Goal: Navigation & Orientation: Find specific page/section

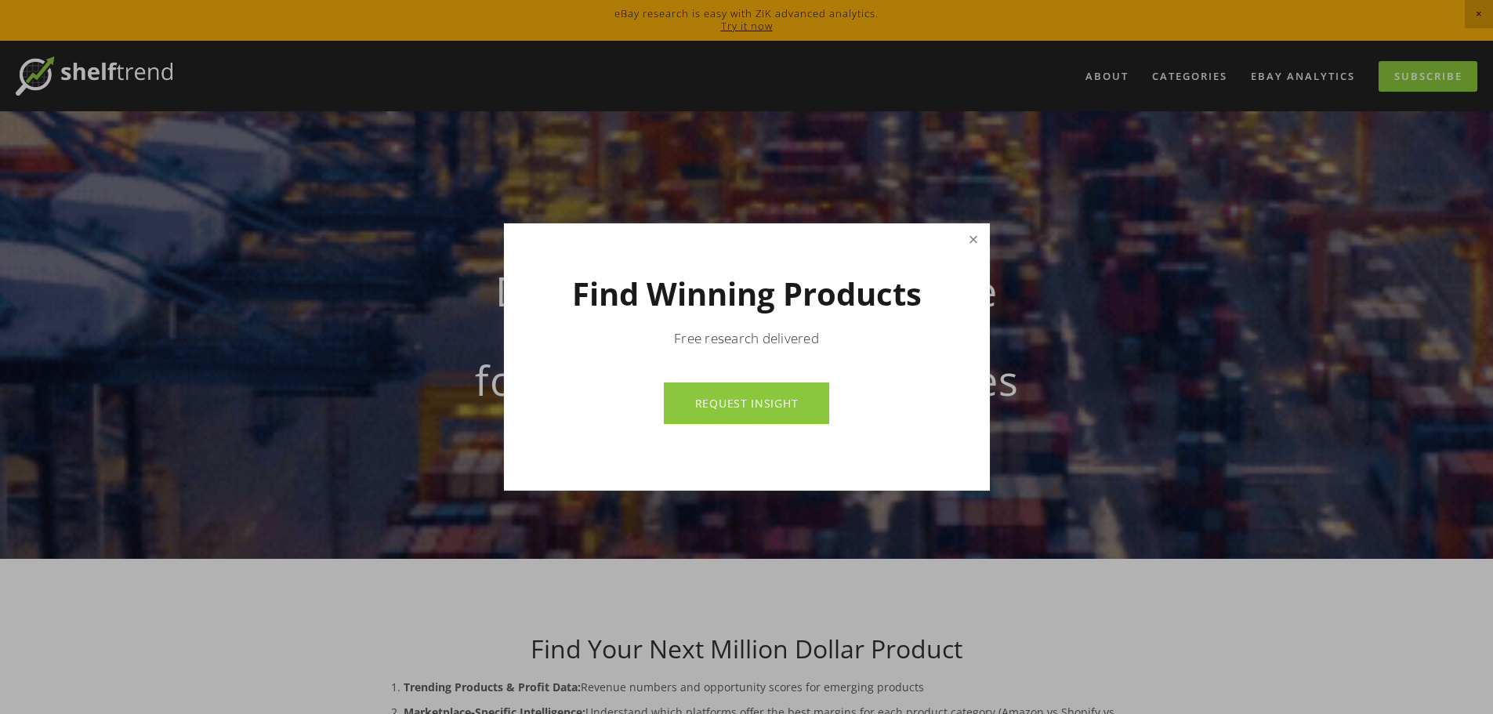
click at [975, 242] on link "Close" at bounding box center [972, 239] width 27 height 27
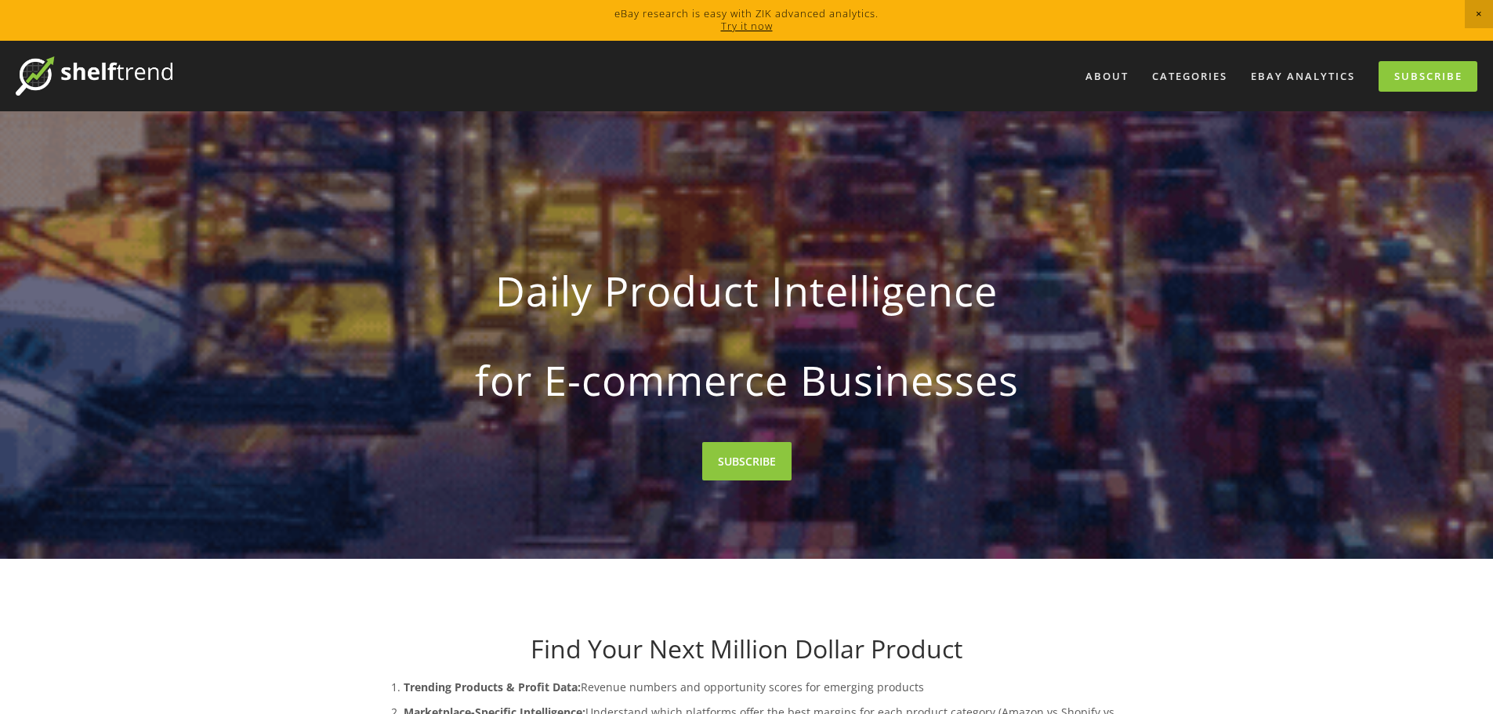
click at [1477, 6] on span "Close Announcement" at bounding box center [1479, 14] width 28 height 28
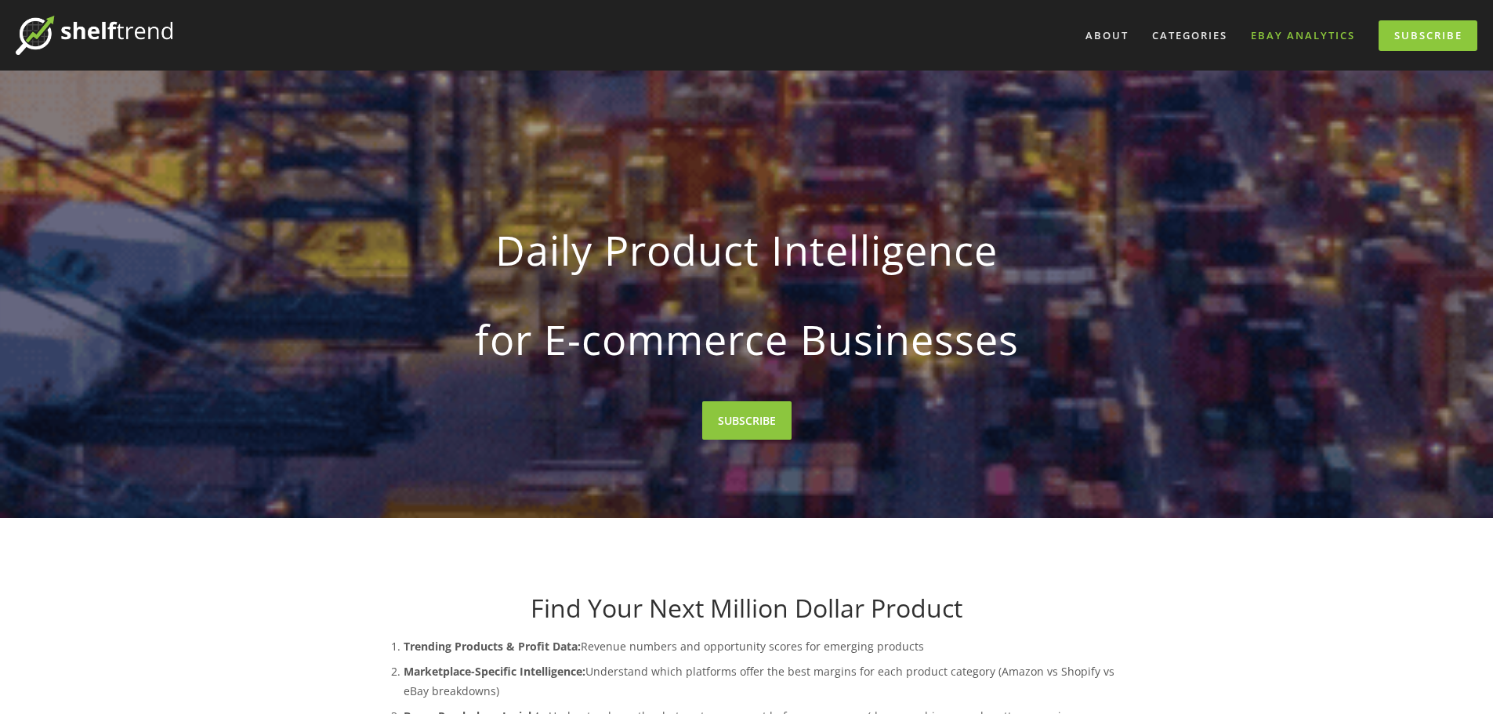
click at [1268, 34] on link "eBay Analytics" at bounding box center [1303, 36] width 125 height 26
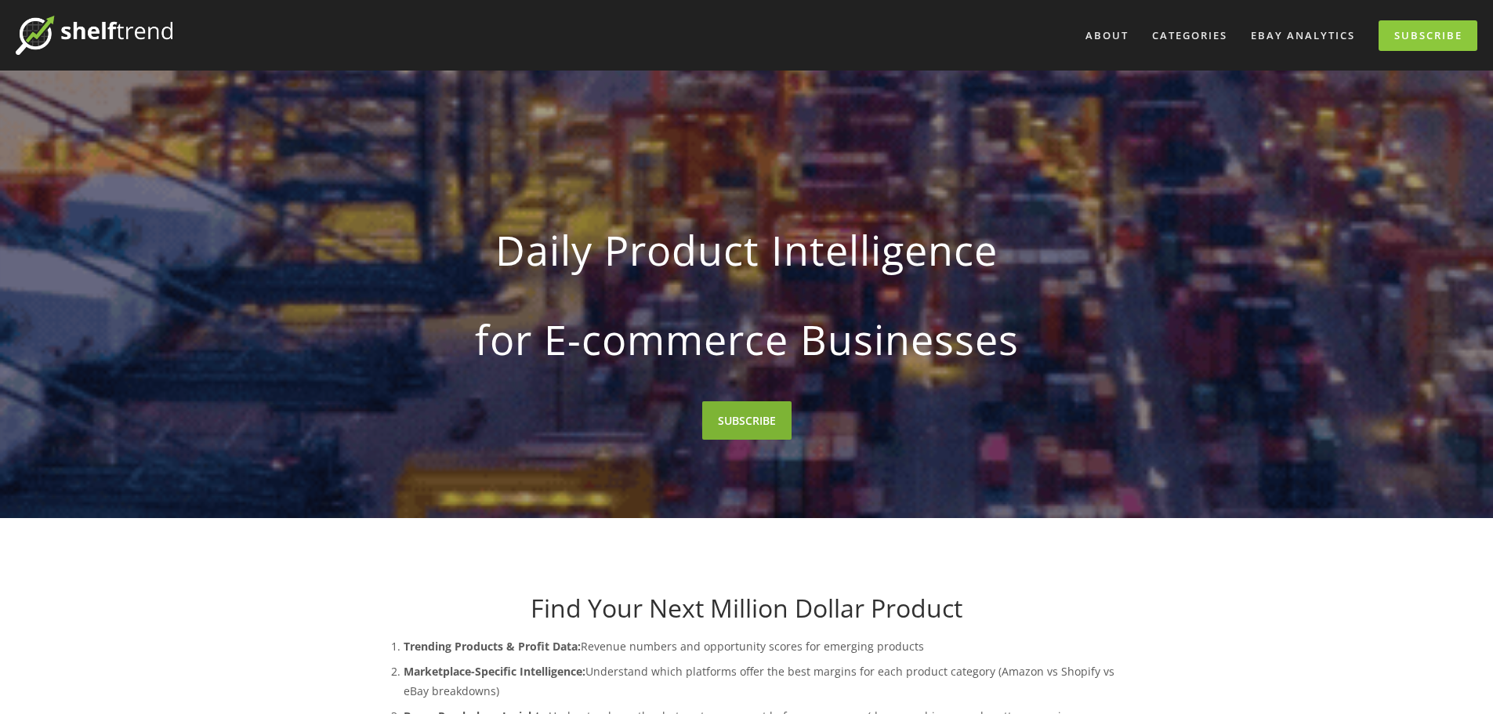
click at [781, 426] on link "SUBSCRIBE" at bounding box center [746, 420] width 89 height 38
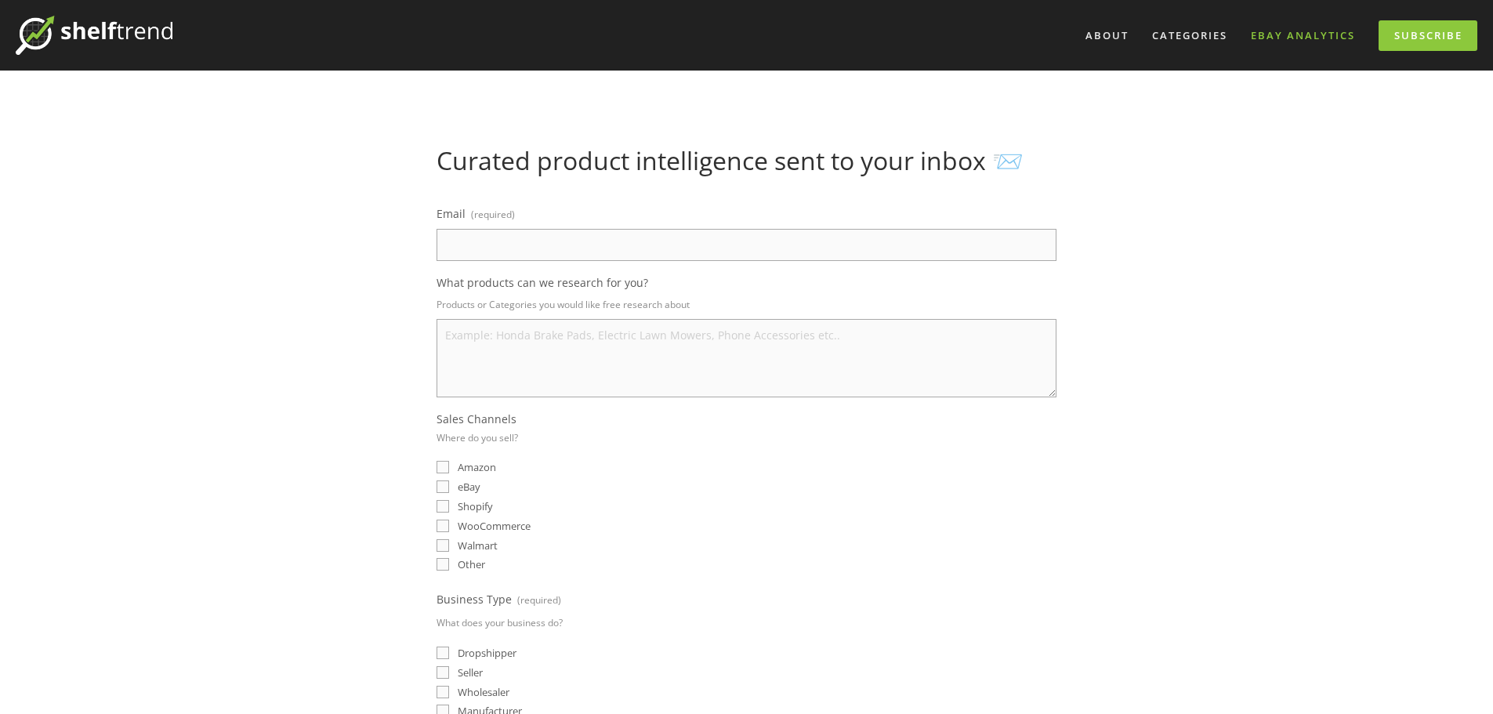
click at [1331, 31] on link "eBay Analytics" at bounding box center [1303, 36] width 125 height 26
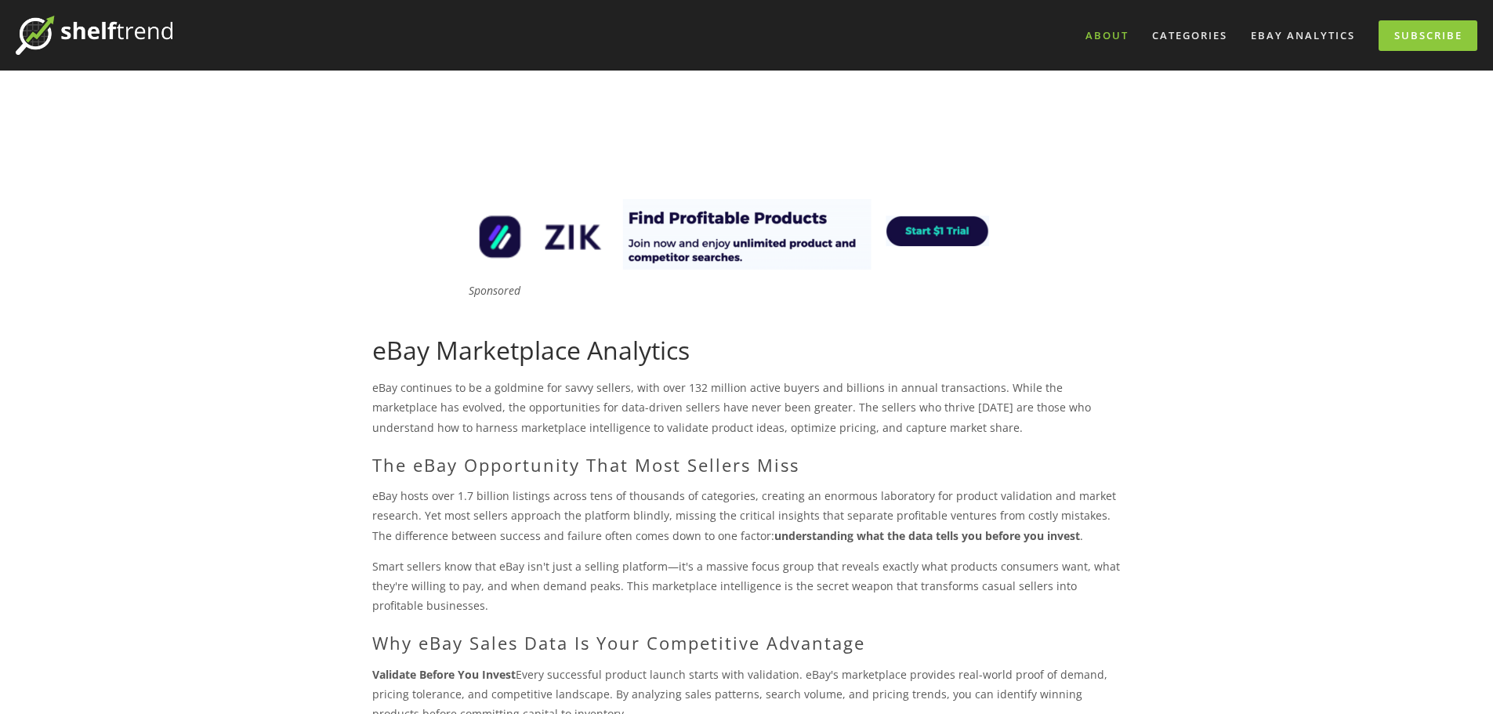
click at [1114, 31] on link "About" at bounding box center [1106, 36] width 63 height 26
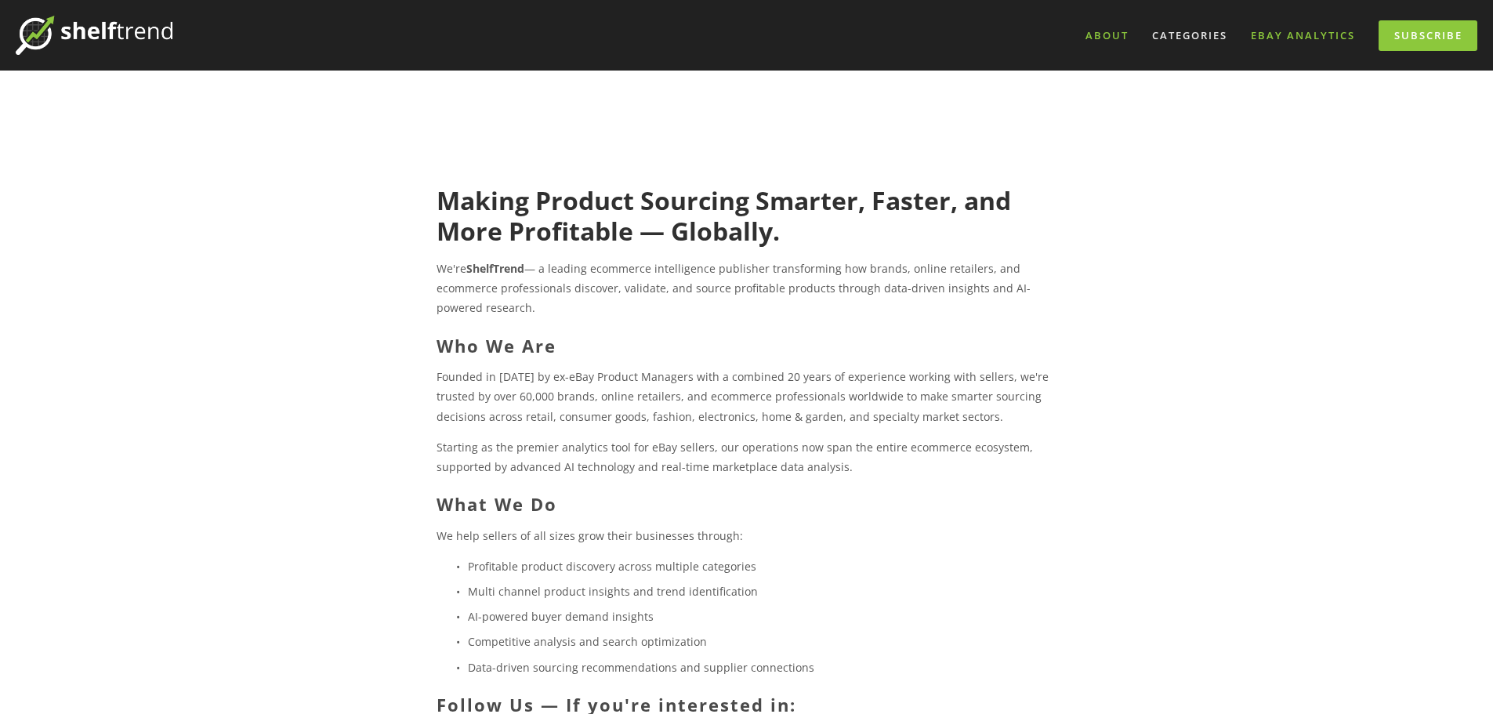
click at [1274, 31] on link "eBay Analytics" at bounding box center [1303, 36] width 125 height 26
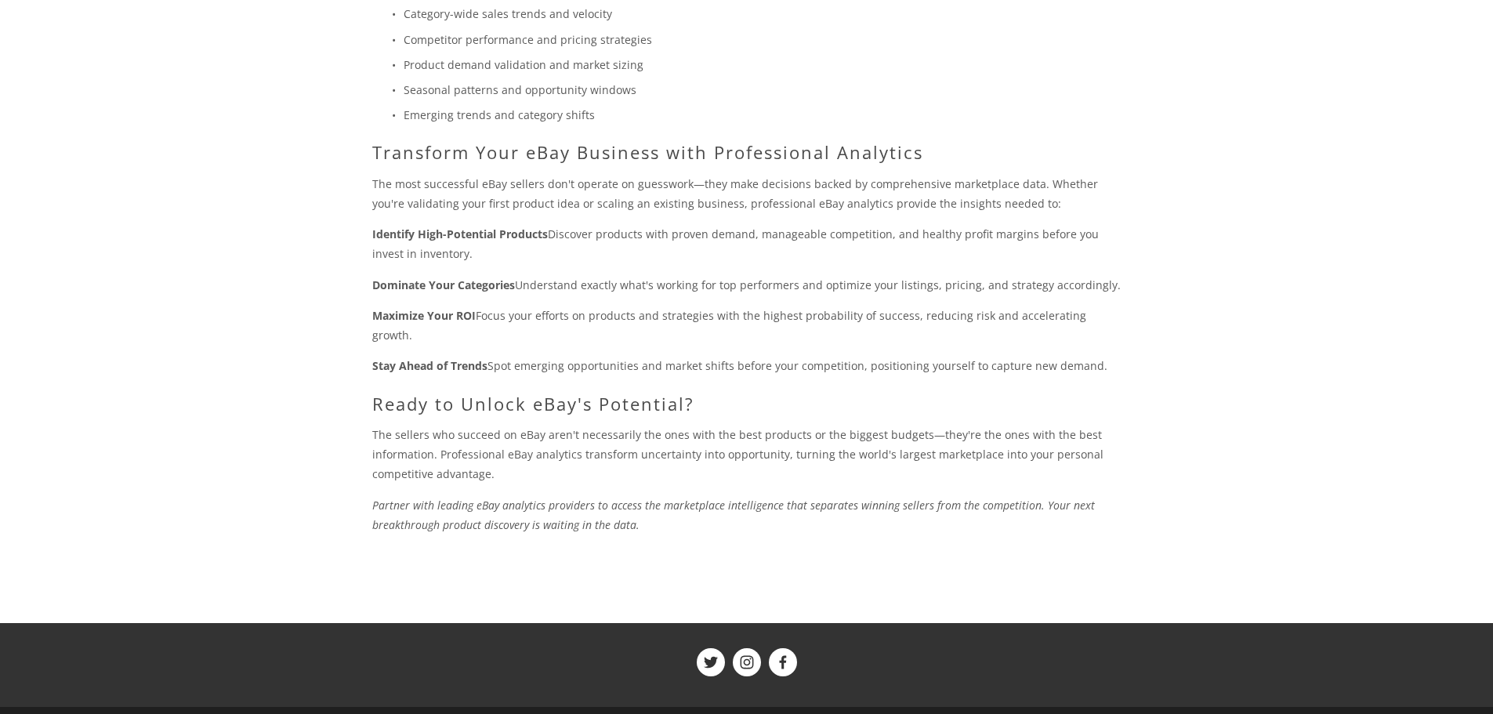
scroll to position [1125, 0]
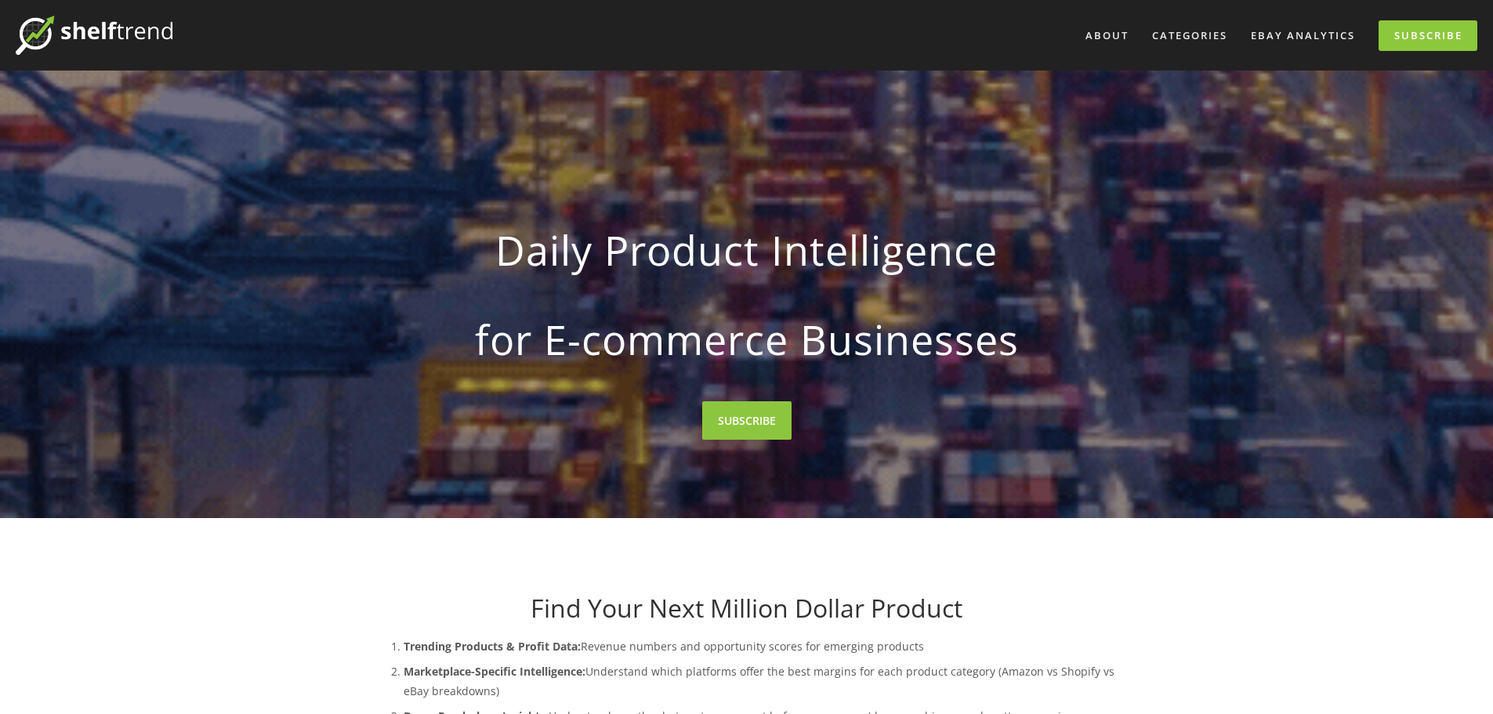
drag, startPoint x: 325, startPoint y: 556, endPoint x: 208, endPoint y: 39, distance: 529.5
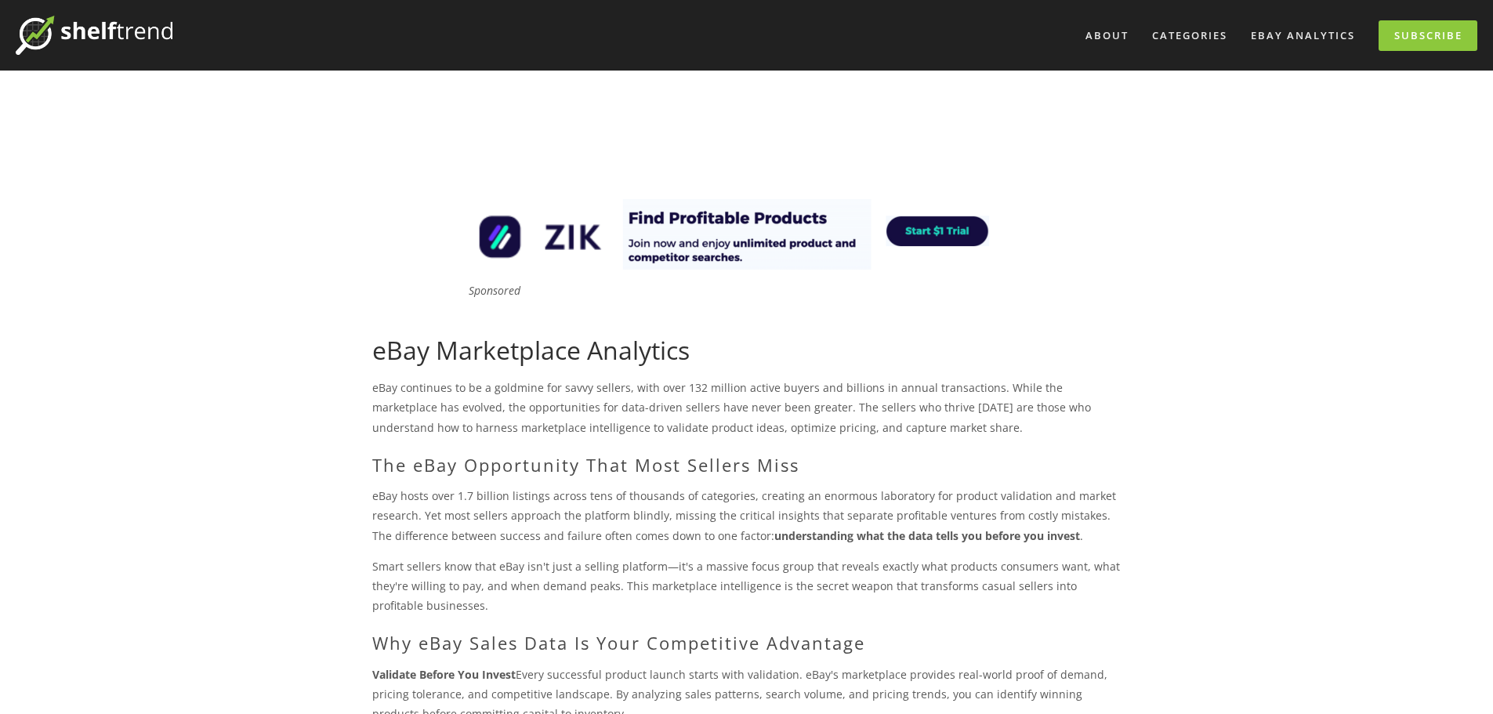
click at [577, 357] on h1 "eBay Marketplace Analytics" at bounding box center [746, 350] width 749 height 30
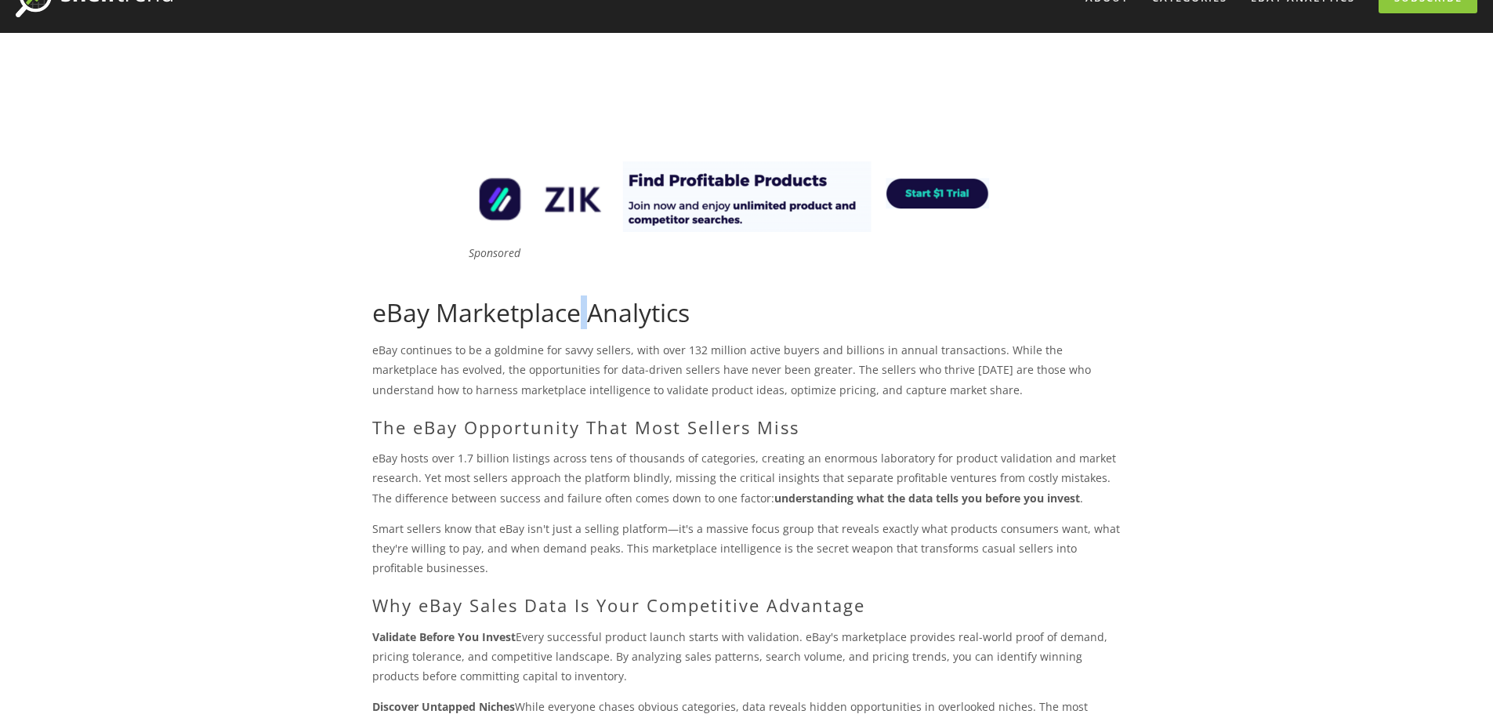
scroll to position [27, 0]
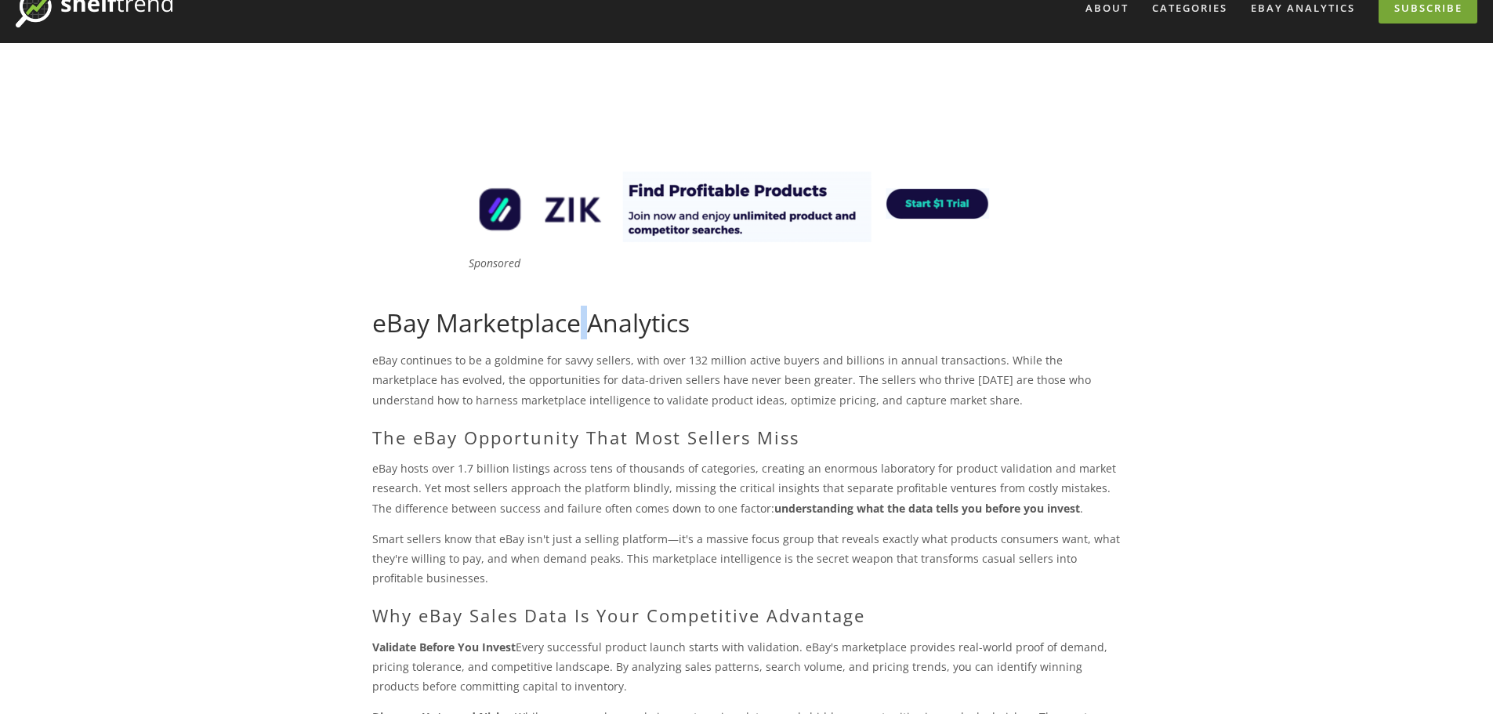
click at [1416, 7] on link "Subscribe" at bounding box center [1428, 8] width 99 height 31
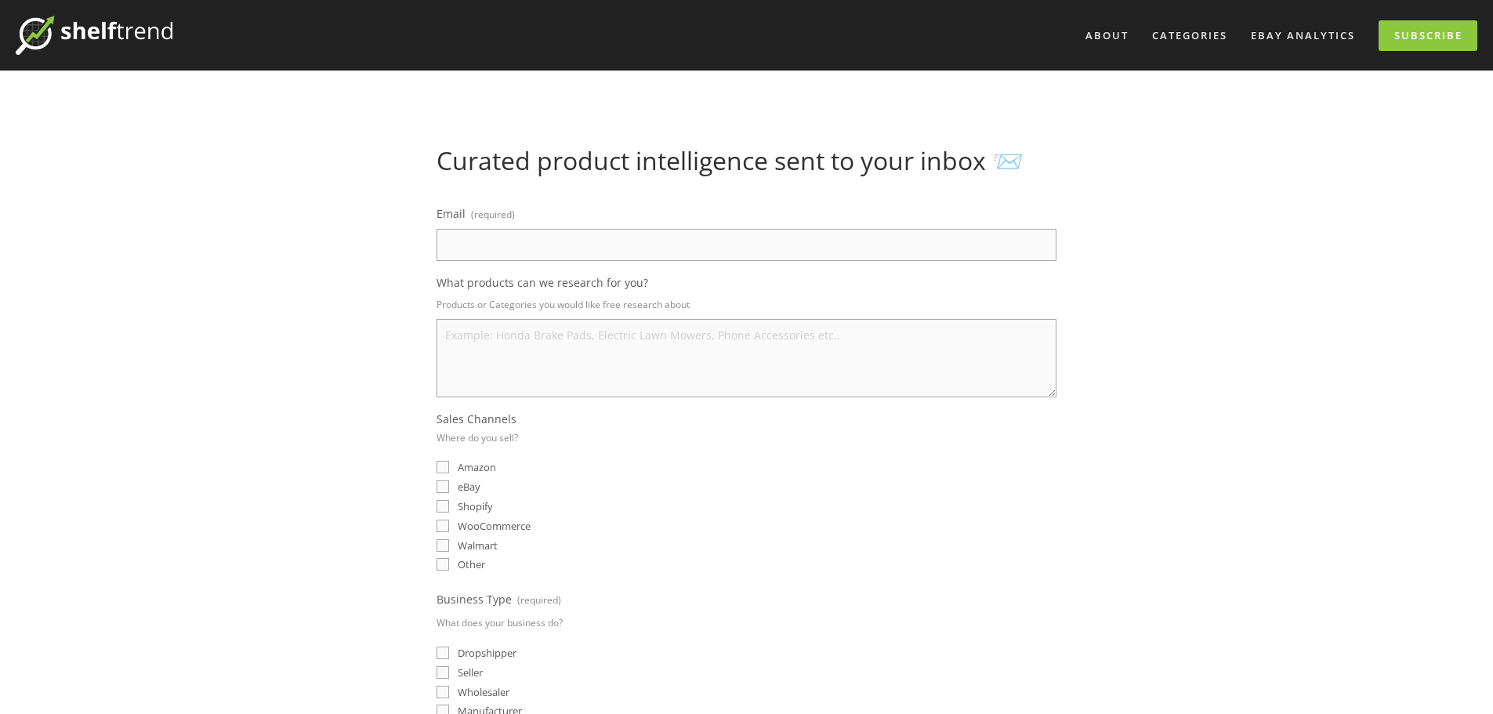
click at [71, 16] on img at bounding box center [94, 35] width 157 height 39
drag, startPoint x: 833, startPoint y: 532, endPoint x: 831, endPoint y: 503, distance: 29.1
click at [833, 532] on div "WooCommerce" at bounding box center [747, 525] width 620 height 15
click at [136, 33] on img at bounding box center [94, 35] width 157 height 39
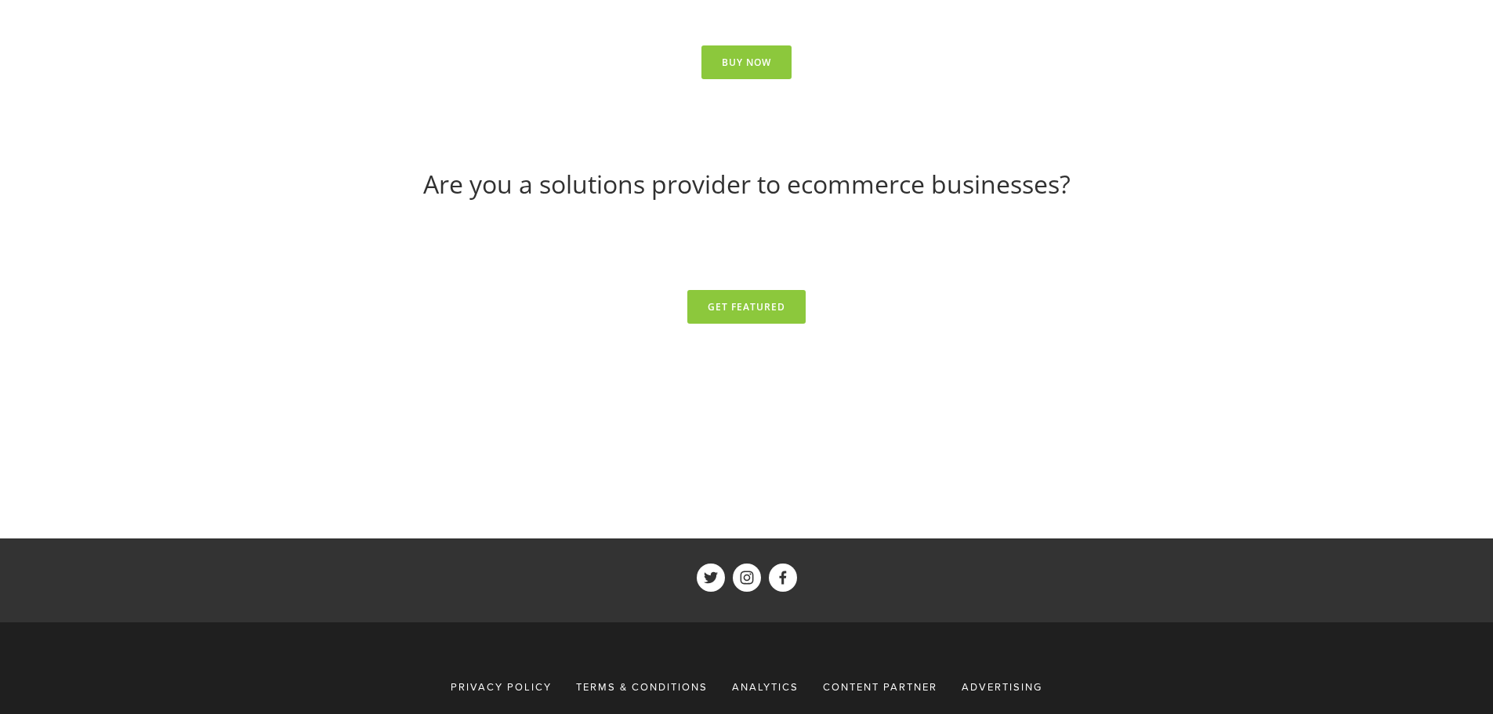
scroll to position [7107, 0]
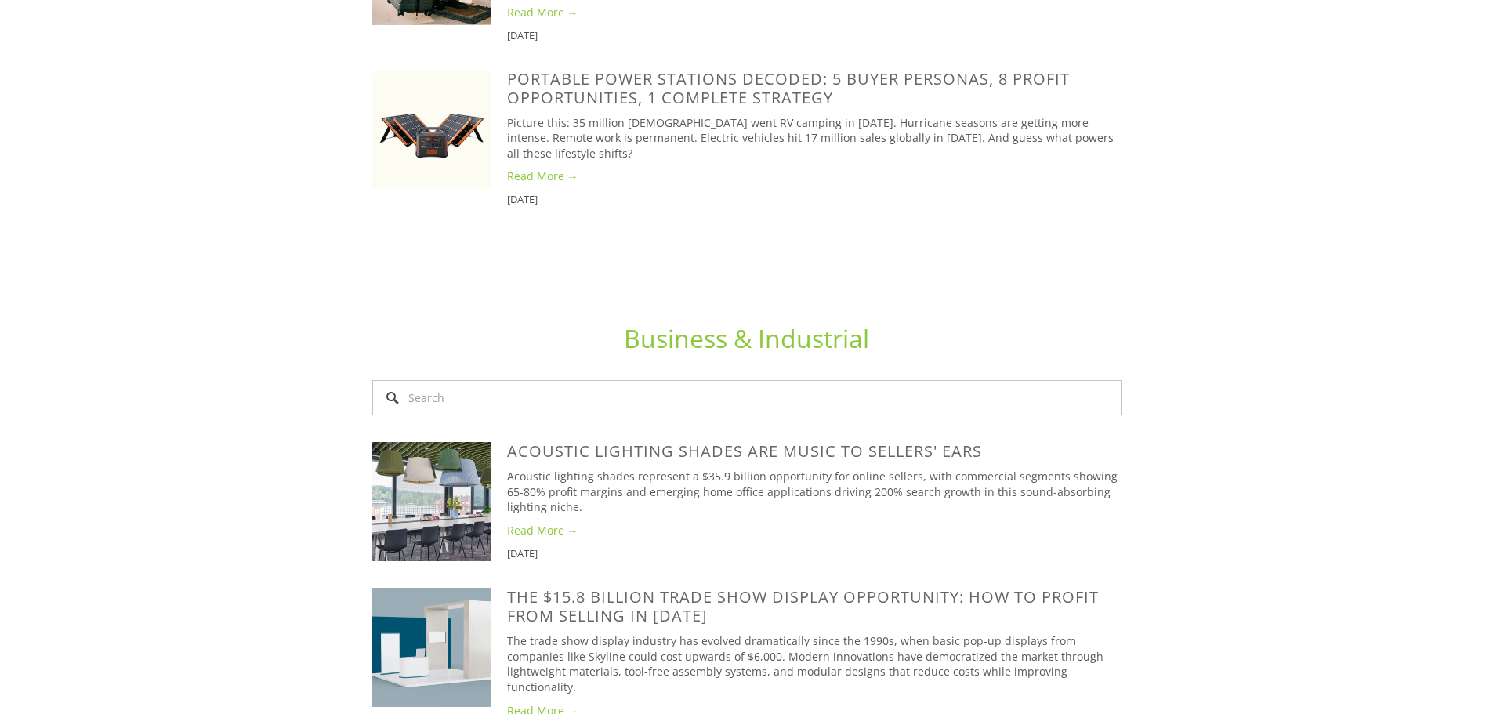
scroll to position [4232, 0]
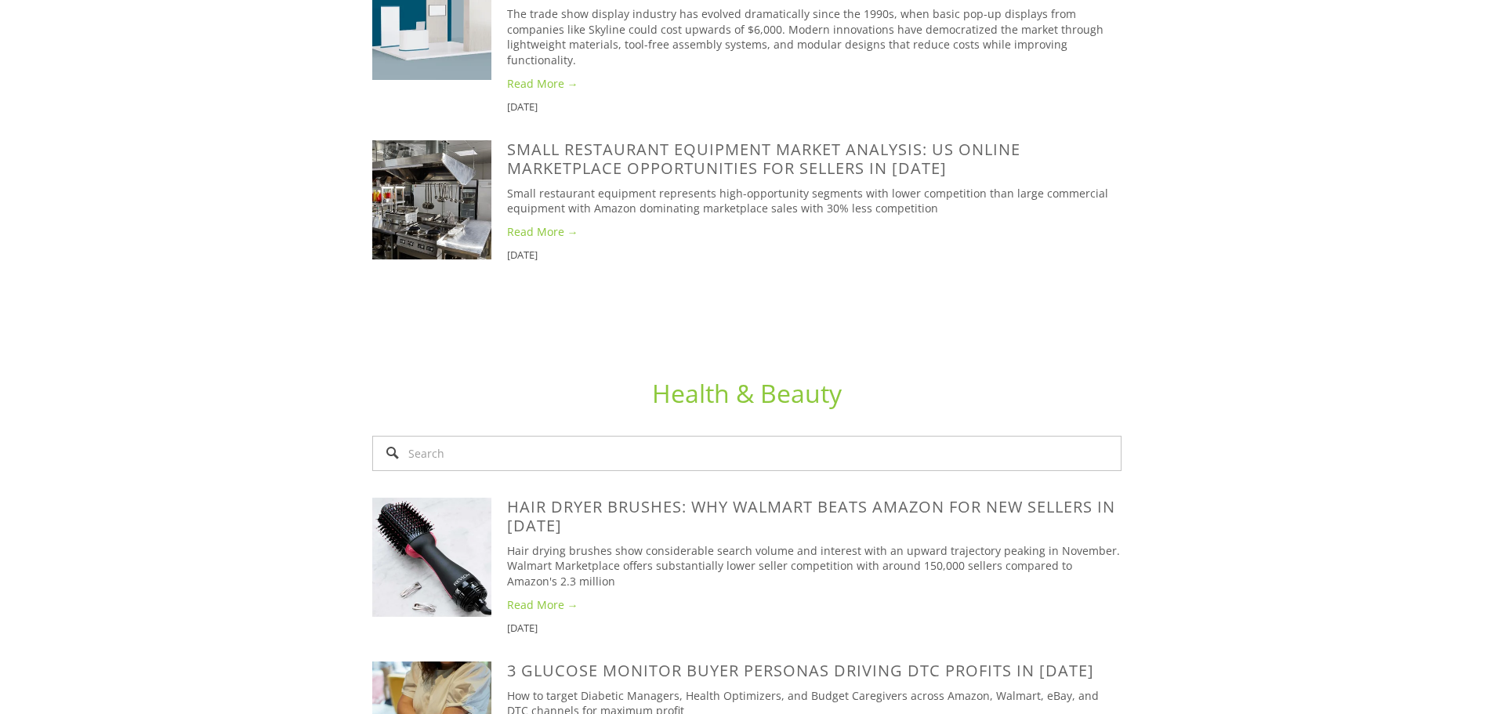
drag, startPoint x: 972, startPoint y: 323, endPoint x: 1143, endPoint y: 20, distance: 348.1
click at [977, 365] on div "Health & Beauty" at bounding box center [747, 393] width 776 height 56
